Goal: Communication & Community: Answer question/provide support

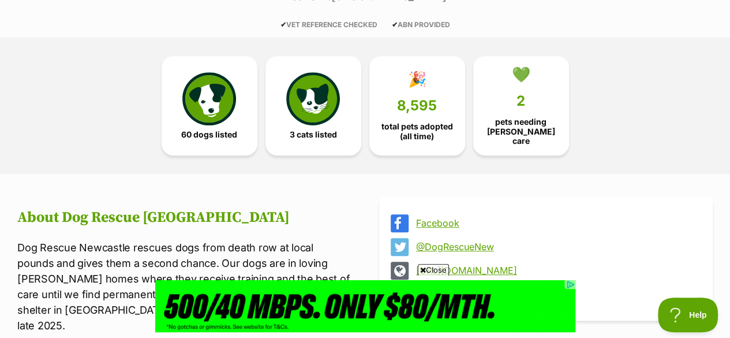
scroll to position [346, 0]
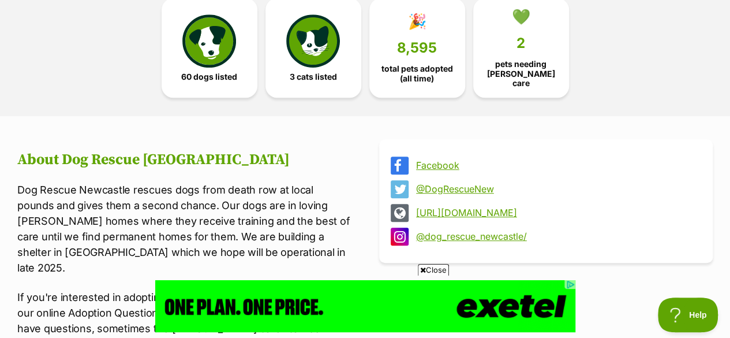
click at [555, 246] on div "Facebook @DogRescueNew [URL][DOMAIN_NAME] @dog_rescue_newcastle/" at bounding box center [546, 335] width 334 height 392
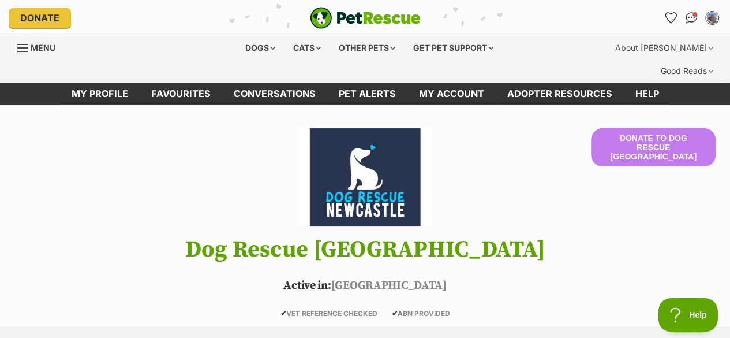
scroll to position [0, 0]
click at [687, 17] on img "Conversations" at bounding box center [692, 17] width 16 height 15
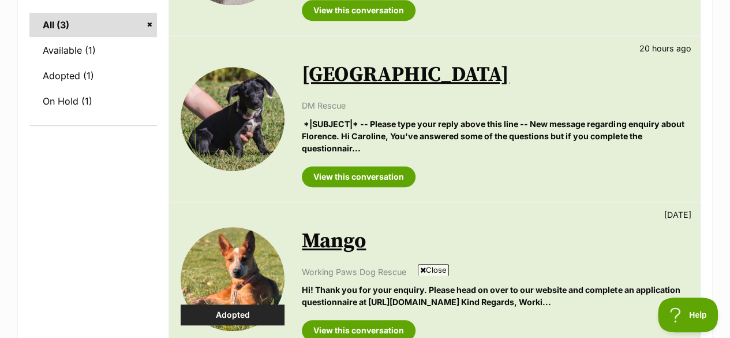
scroll to position [346, 0]
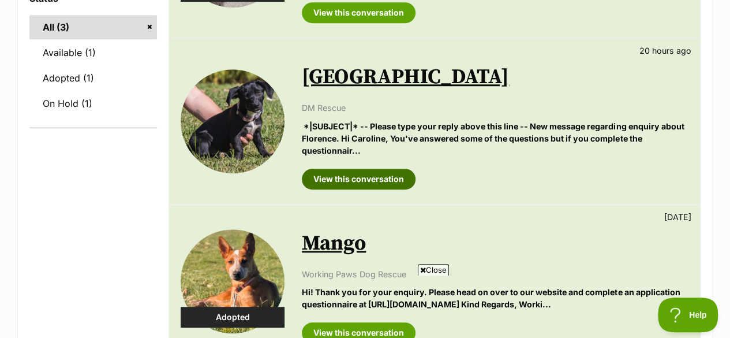
click at [379, 169] on link "View this conversation" at bounding box center [359, 179] width 114 height 21
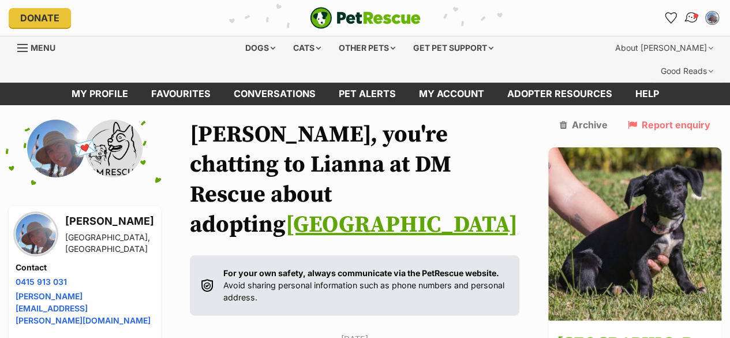
click at [693, 18] on img "Conversations" at bounding box center [692, 17] width 16 height 15
